Goal: Find specific page/section: Find specific page/section

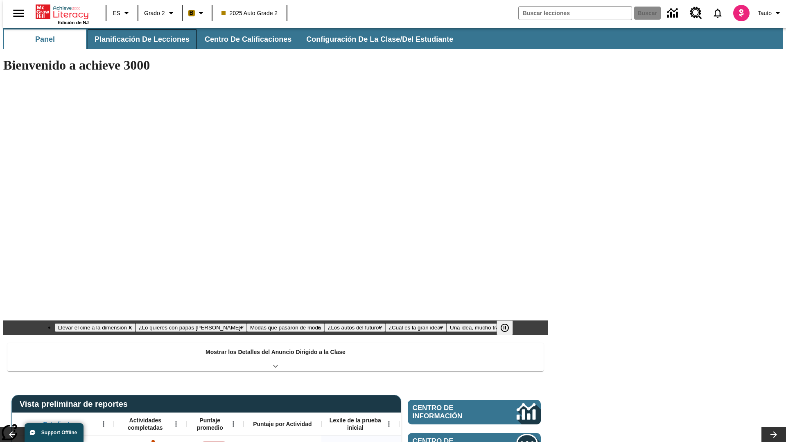
click at [137, 39] on button "Planificación de lecciones" at bounding box center [142, 39] width 109 height 20
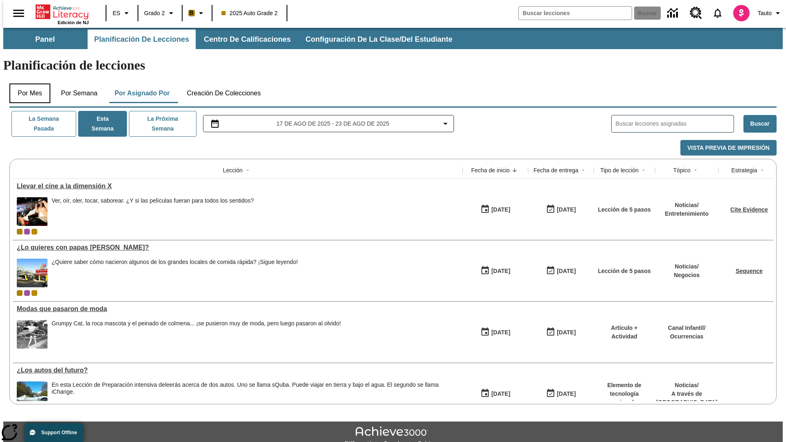
click at [27, 84] on button "Por mes" at bounding box center [29, 94] width 41 height 20
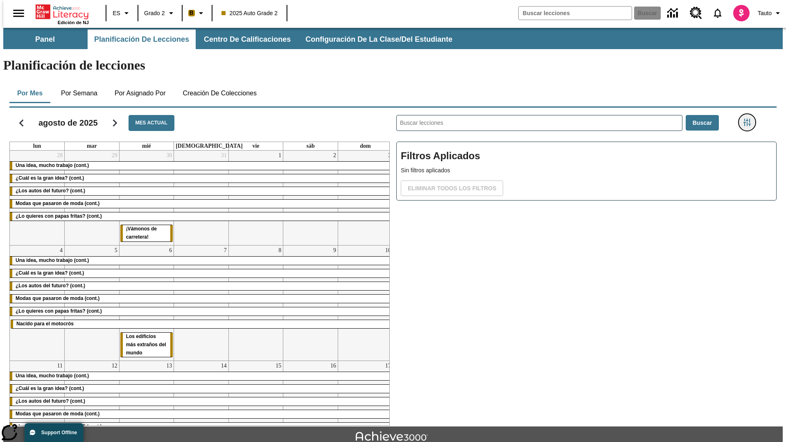
click at [750, 119] on icon "Menú lateral de filtros" at bounding box center [747, 122] width 7 height 7
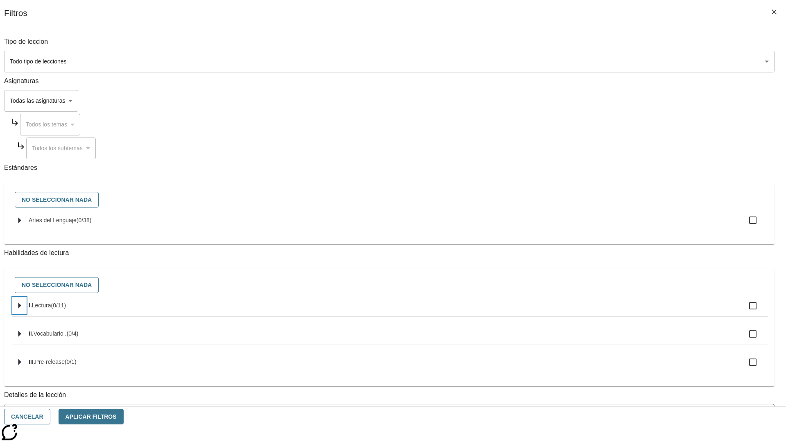
click at [21, 309] on icon "Seleccione habilidades" at bounding box center [19, 306] width 3 height 6
click at [50, 417] on button "Cancelar" at bounding box center [27, 417] width 46 height 16
click at [59, 11] on icon "Portada" at bounding box center [63, 12] width 54 height 16
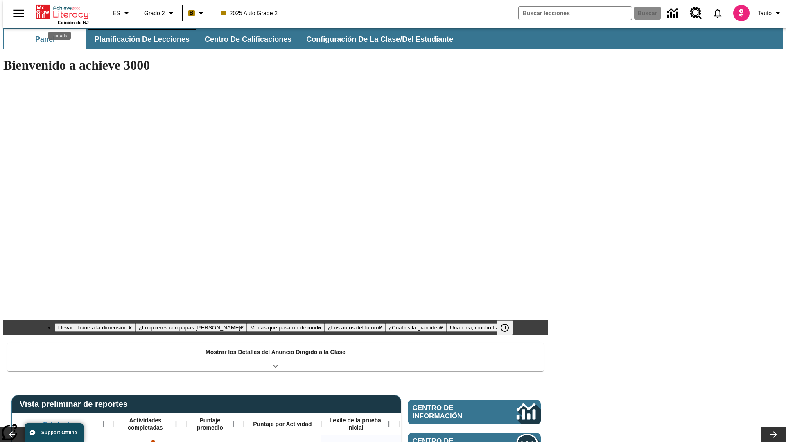
click at [137, 39] on button "Planificación de lecciones" at bounding box center [142, 39] width 109 height 20
